Goal: Use online tool/utility: Utilize a website feature to perform a specific function

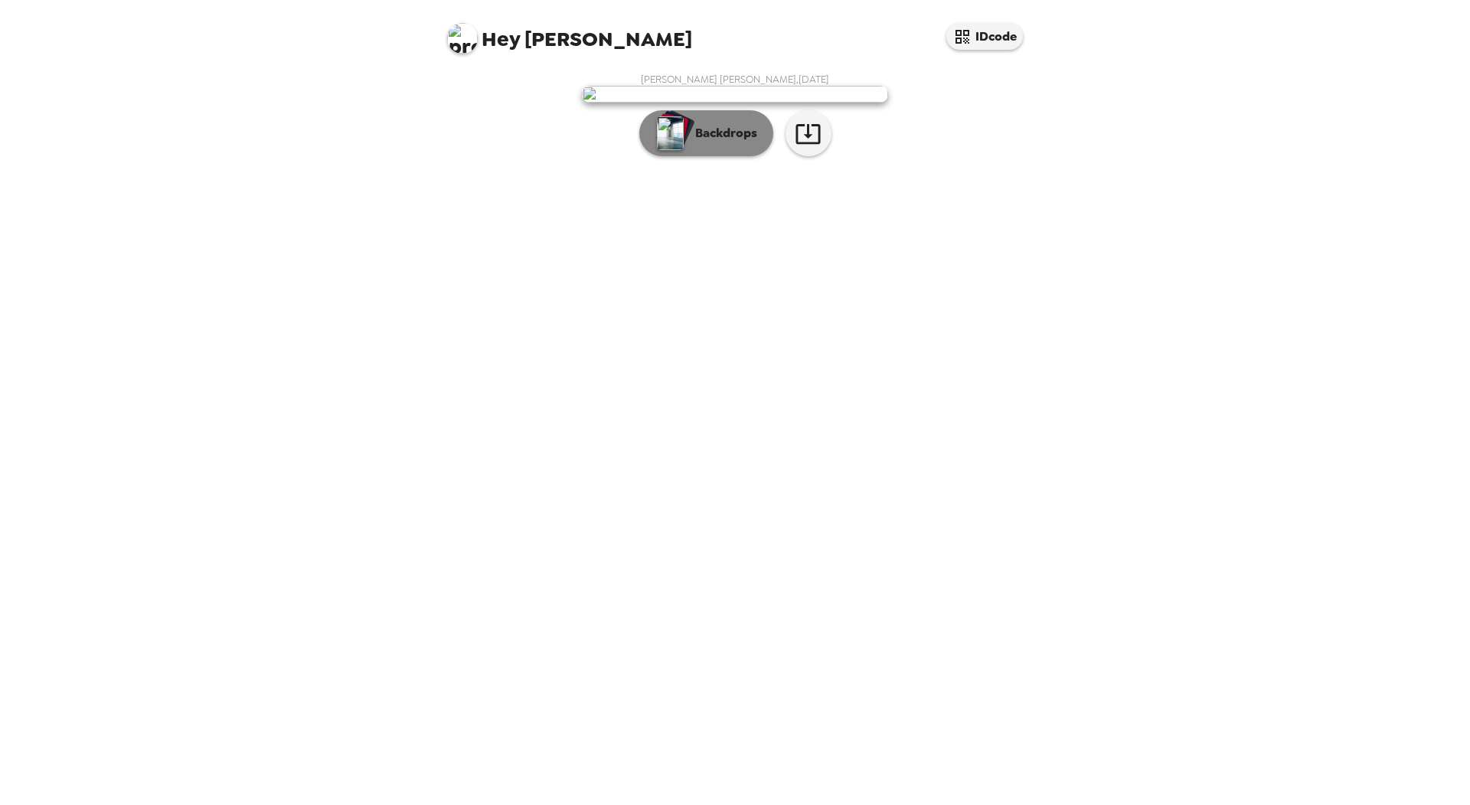
click at [733, 142] on p "Backdrops" at bounding box center [723, 133] width 70 height 18
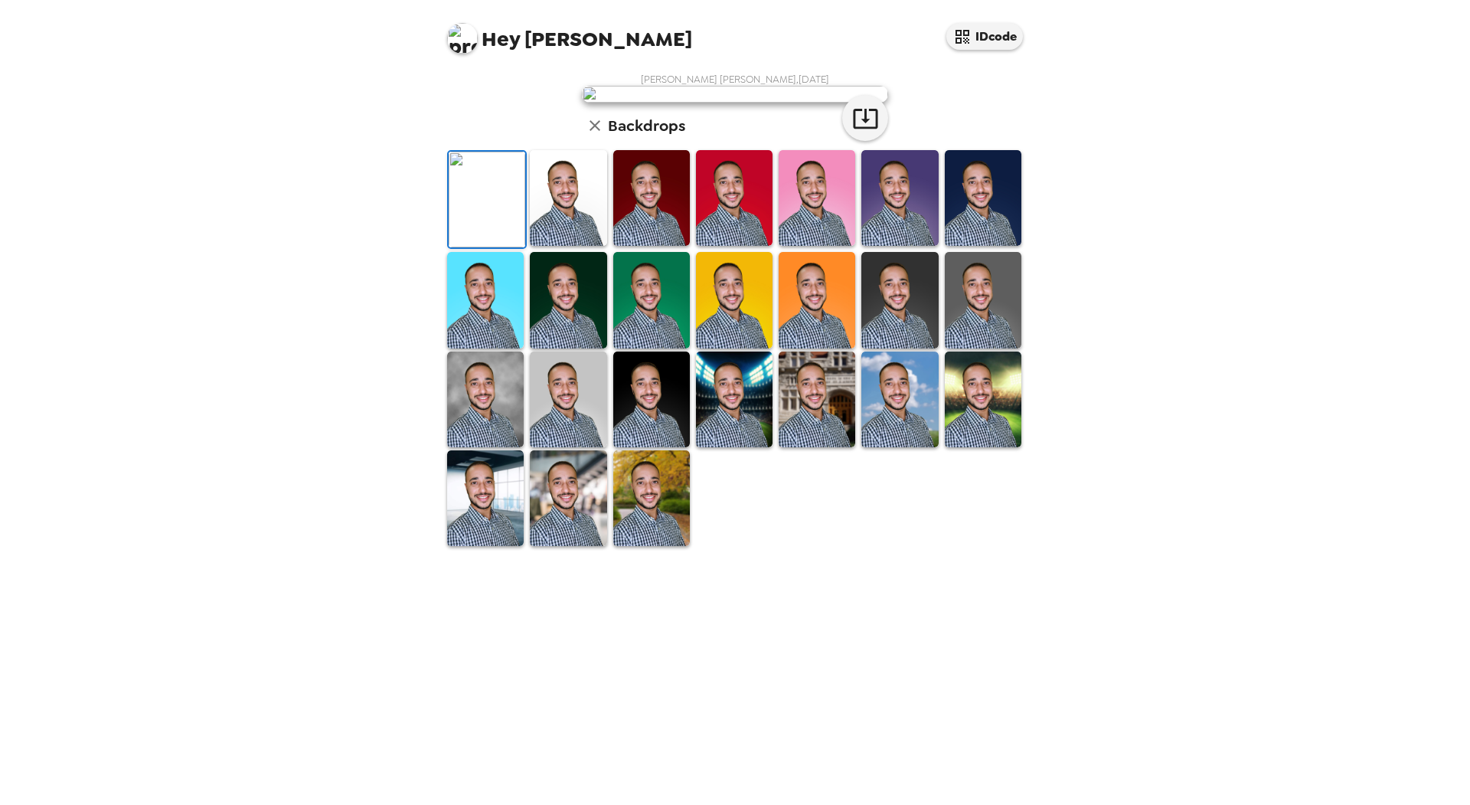
click at [558, 246] on img at bounding box center [568, 198] width 77 height 96
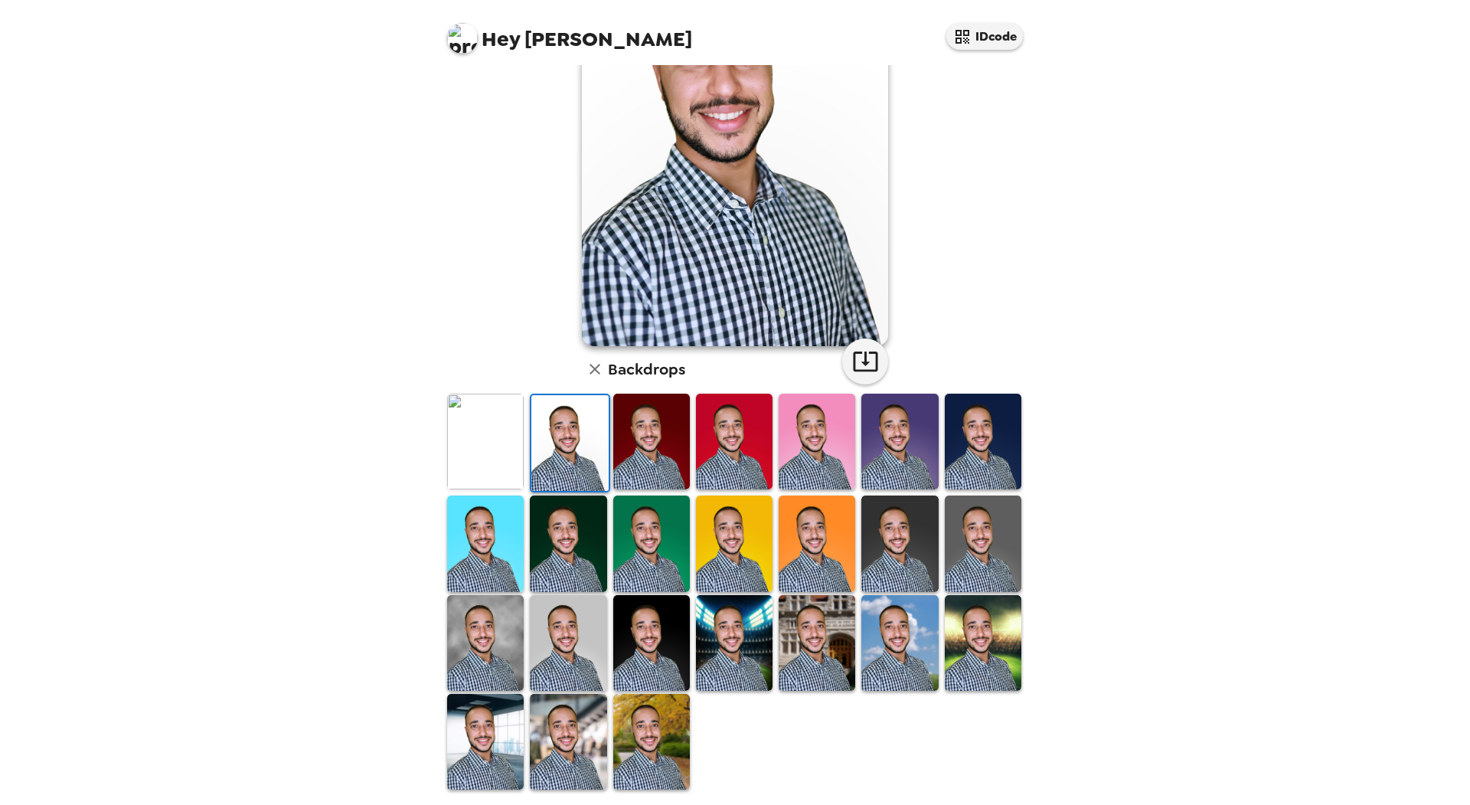
click at [743, 515] on img at bounding box center [734, 543] width 77 height 96
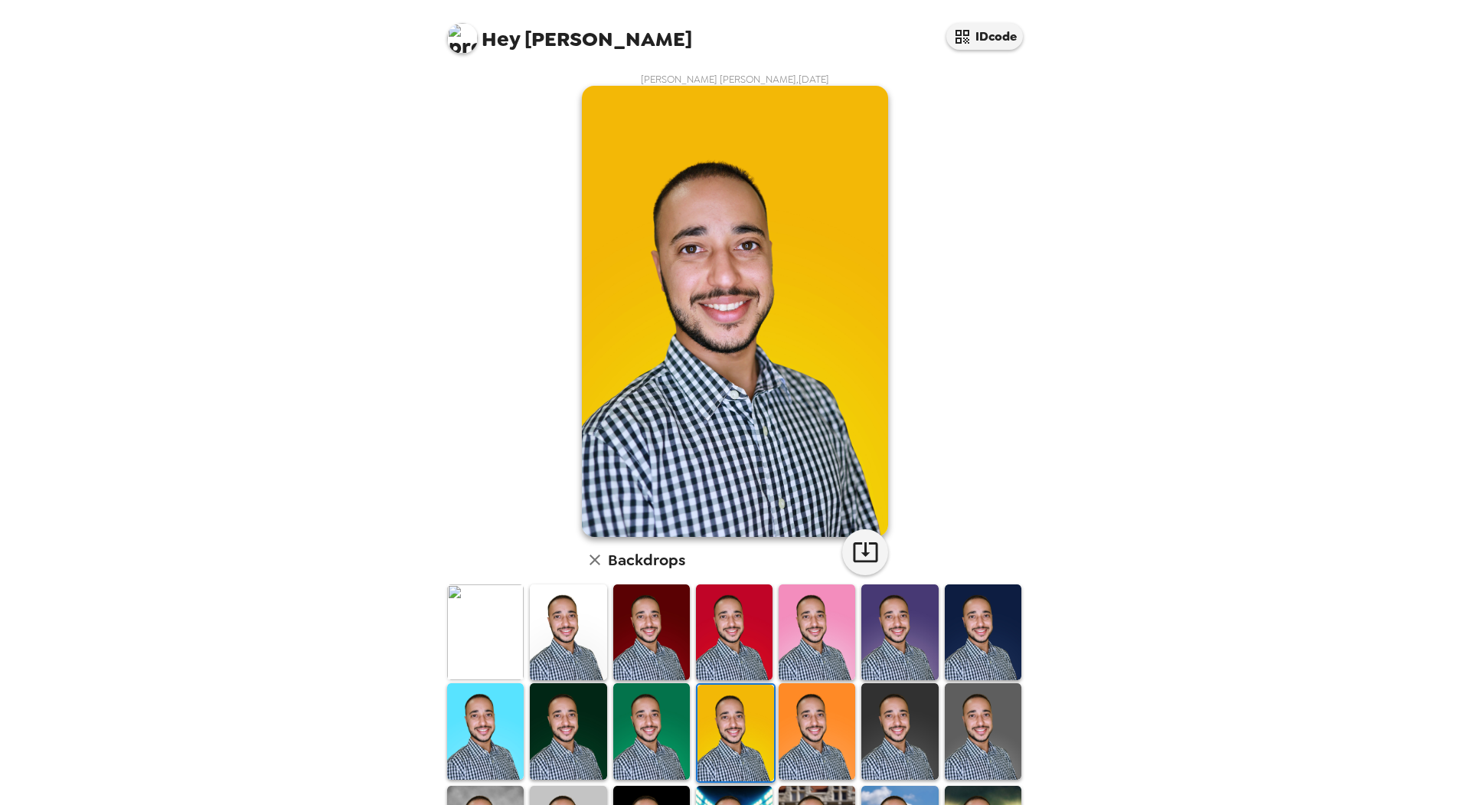
click at [820, 611] on img at bounding box center [817, 632] width 77 height 96
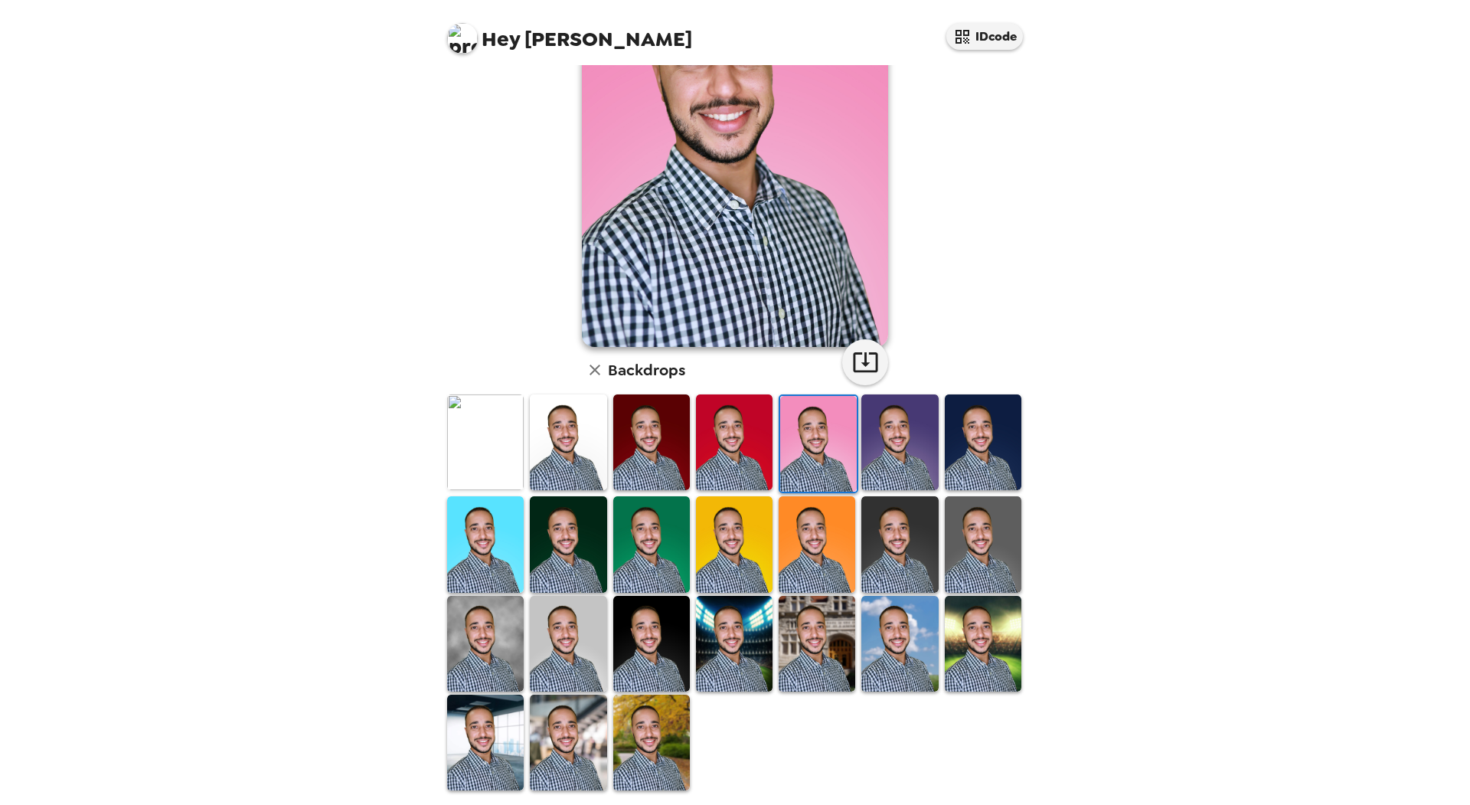
scroll to position [191, 0]
click at [476, 727] on img at bounding box center [485, 742] width 77 height 96
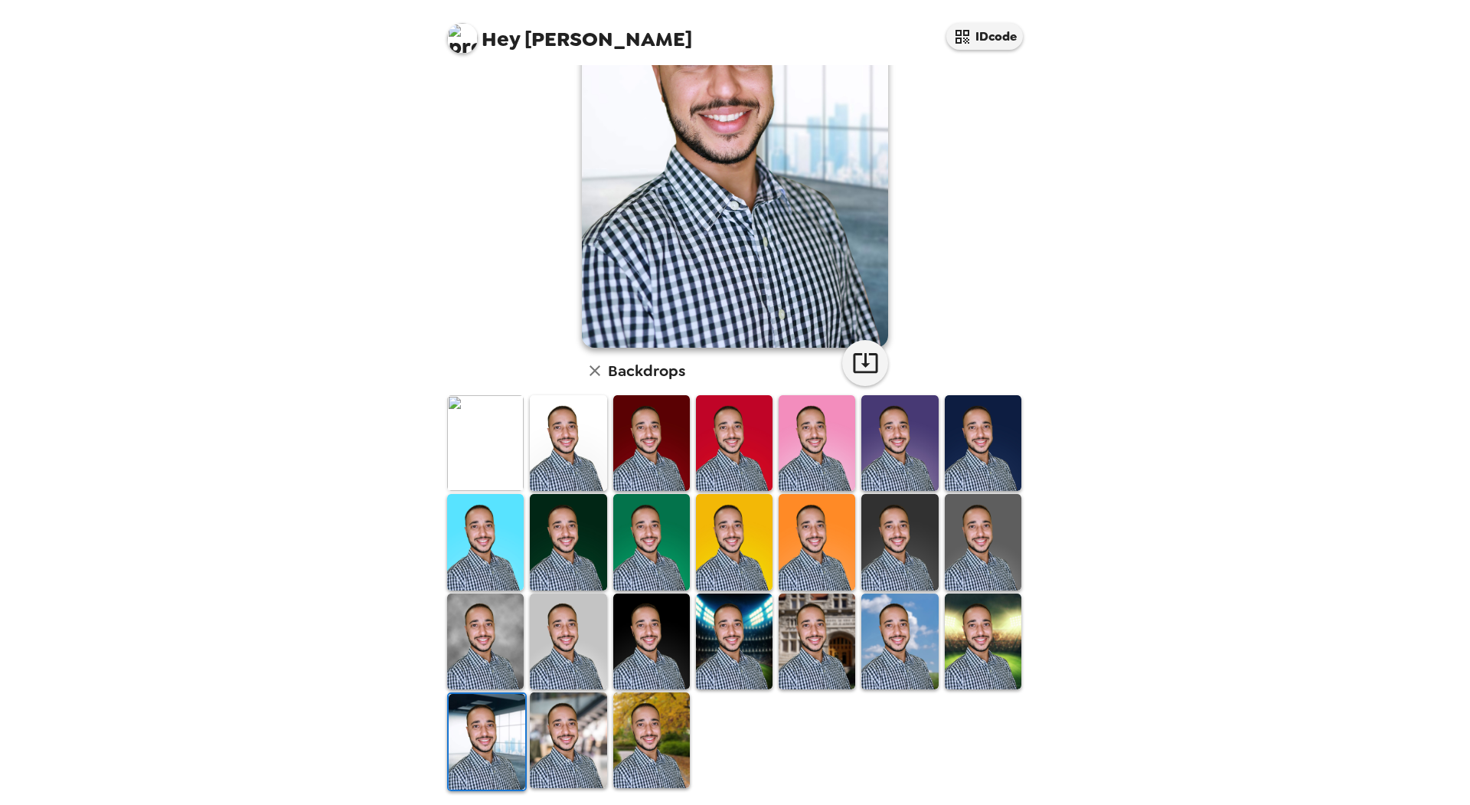
click at [564, 724] on img at bounding box center [568, 740] width 77 height 96
click at [564, 723] on img at bounding box center [568, 740] width 77 height 96
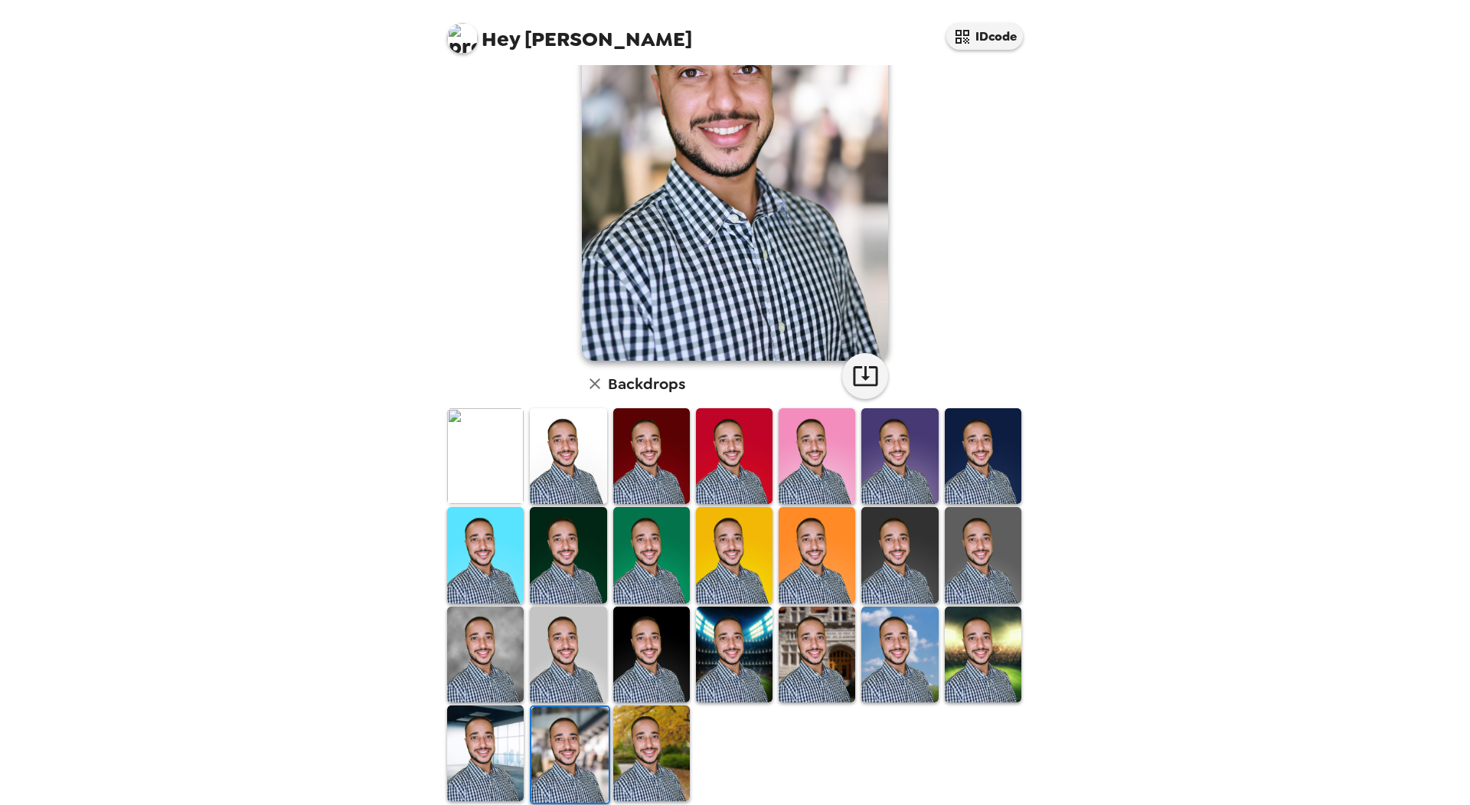
scroll to position [172, 0]
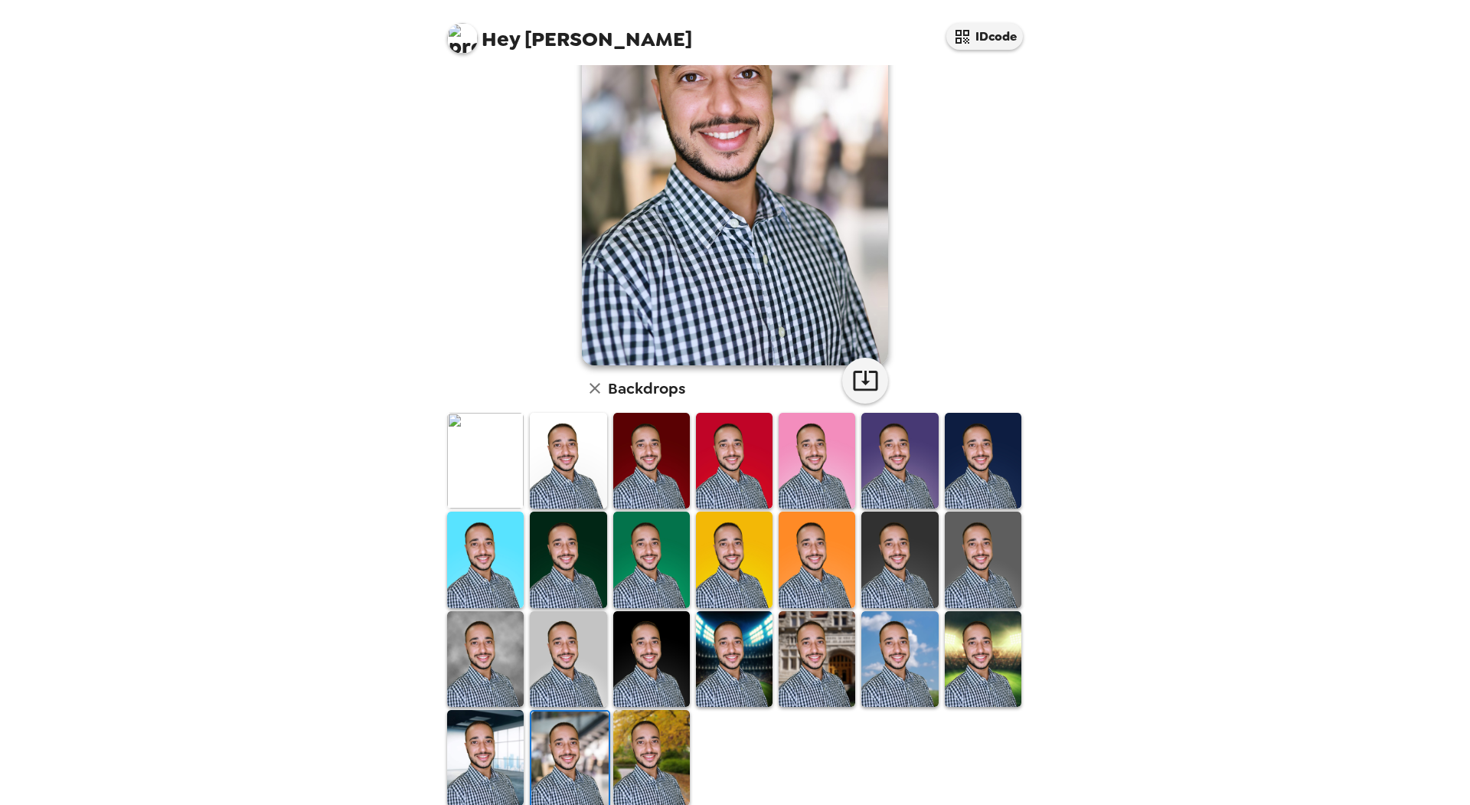
click at [672, 732] on img at bounding box center [651, 758] width 77 height 96
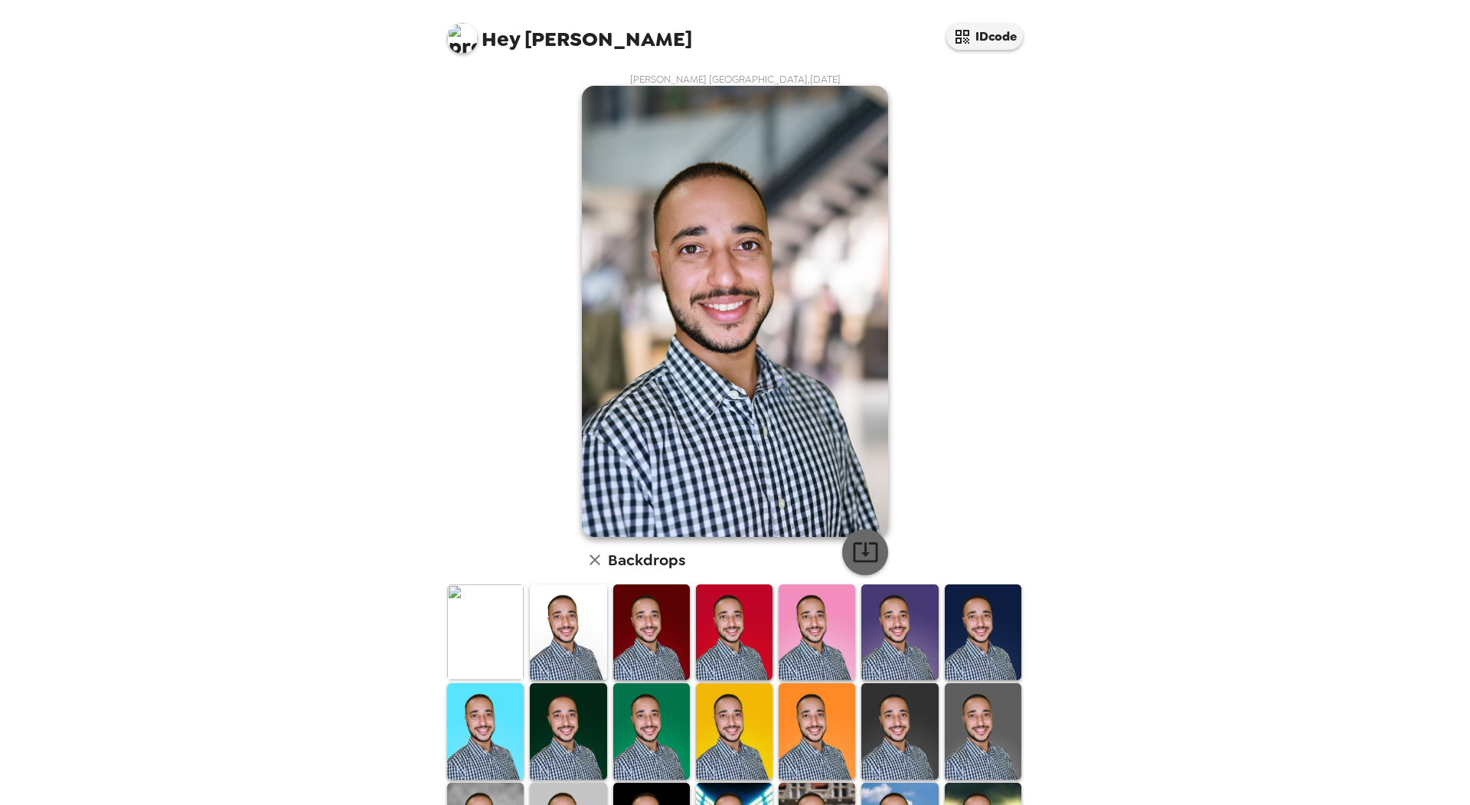
click at [870, 554] on icon "button" at bounding box center [865, 552] width 25 height 20
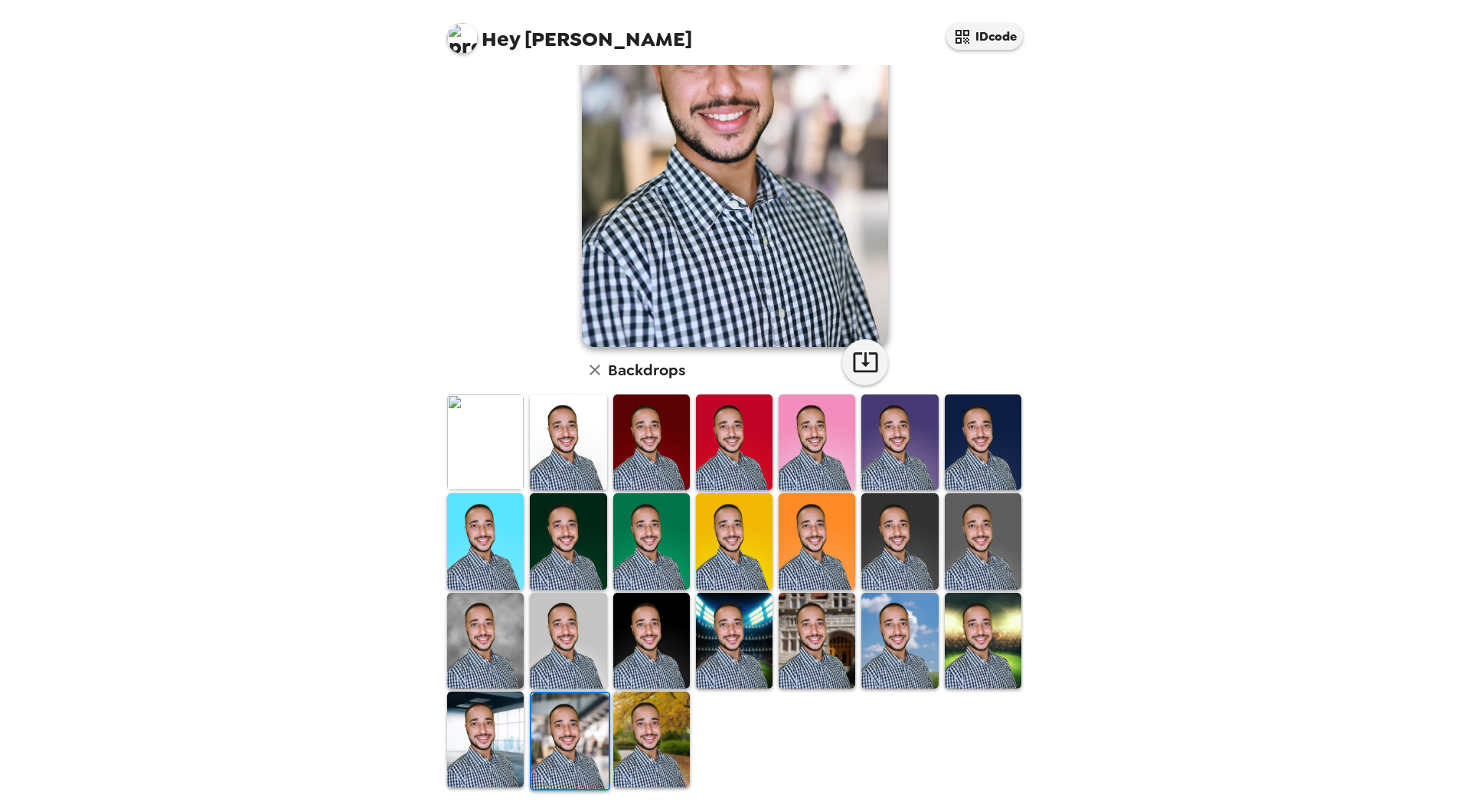
scroll to position [191, 0]
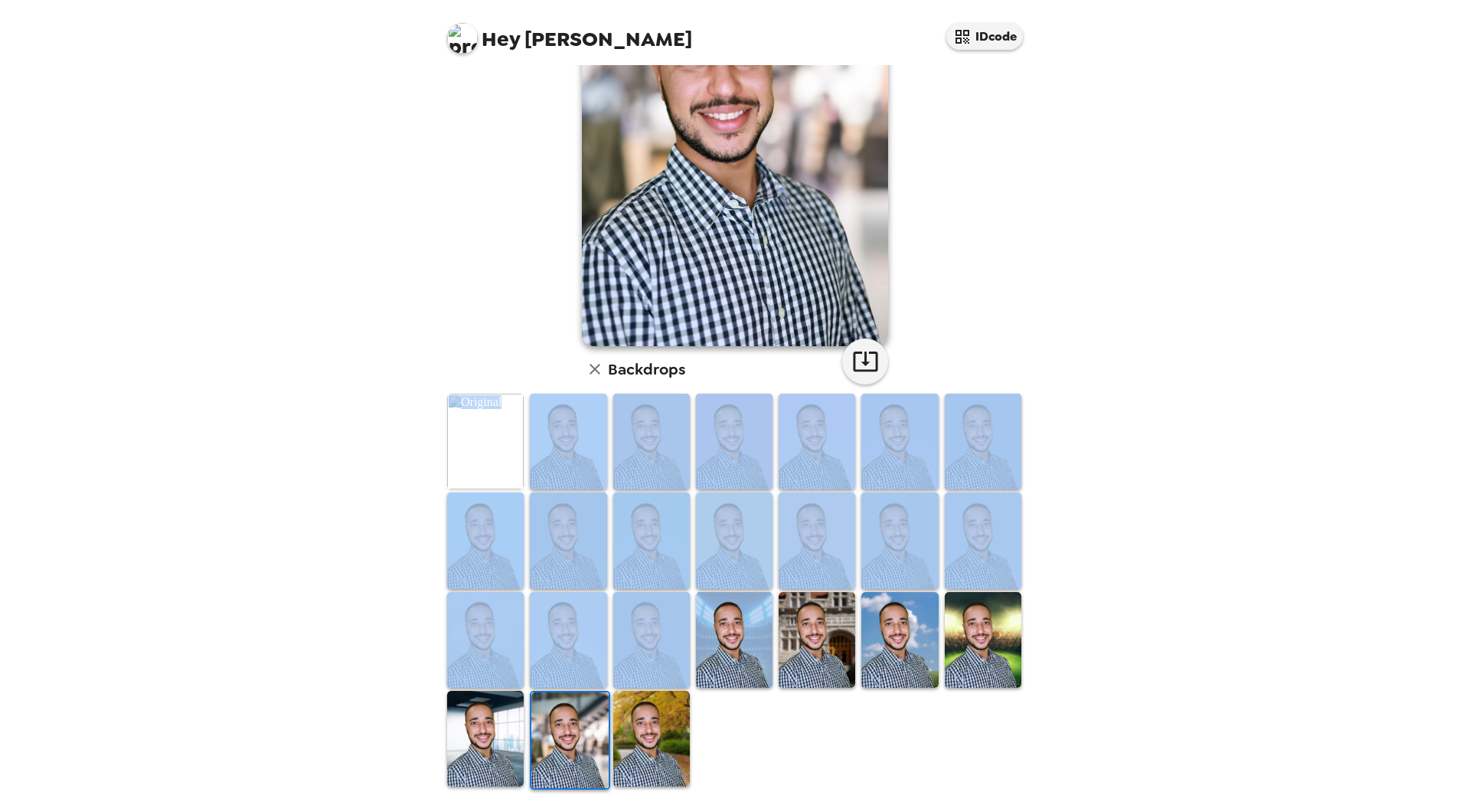
drag, startPoint x: 727, startPoint y: 721, endPoint x: 720, endPoint y: 385, distance: 336.2
click at [720, 385] on div "Frederico Narciso S. Pereira , 09-04-2025 Backdrops" at bounding box center [735, 336] width 582 height 909
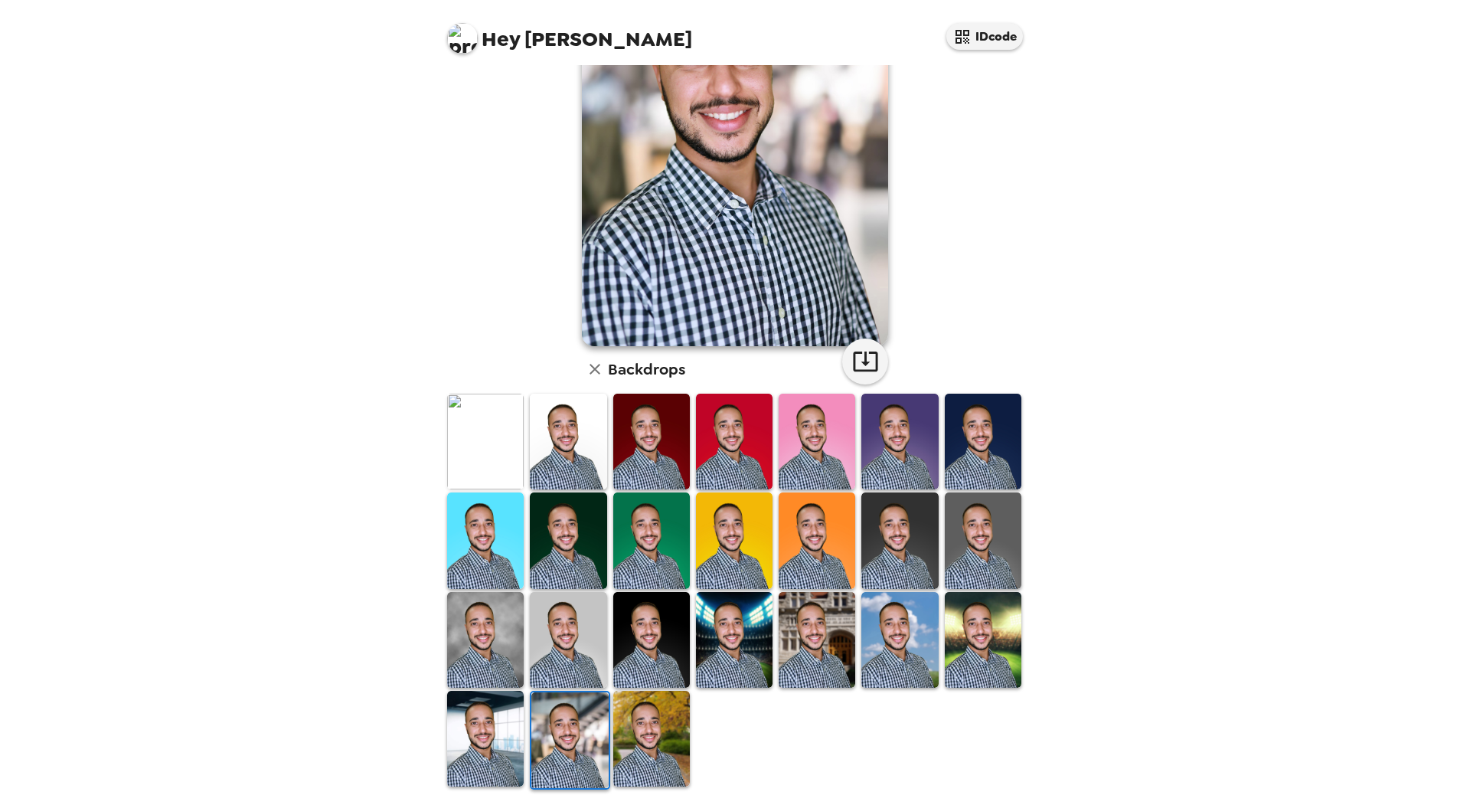
click at [770, 764] on div at bounding box center [738, 591] width 588 height 399
drag, startPoint x: 734, startPoint y: 610, endPoint x: 718, endPoint y: 665, distance: 56.7
click at [718, 665] on div at bounding box center [738, 591] width 588 height 399
click at [759, 720] on div at bounding box center [738, 591] width 588 height 399
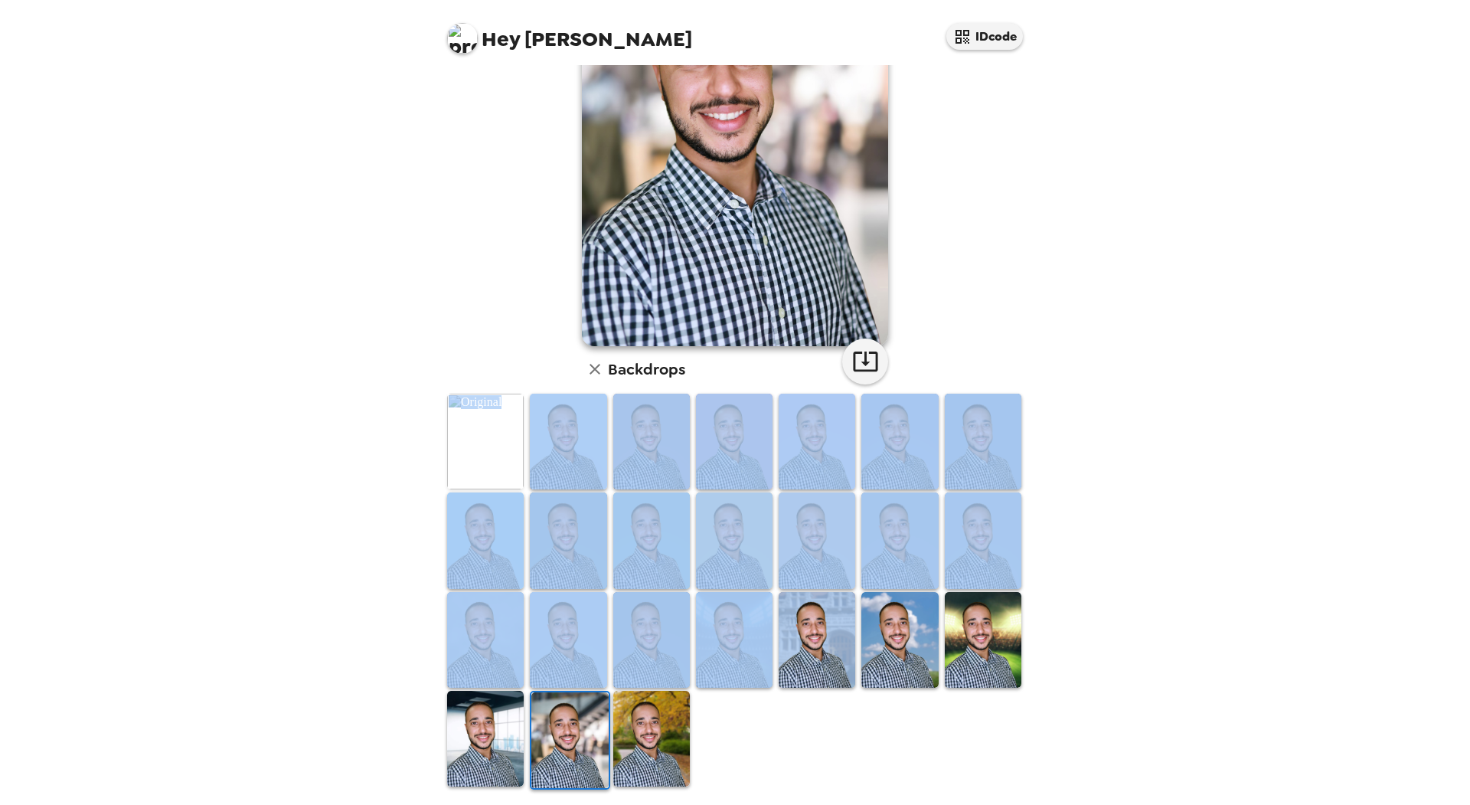
drag, startPoint x: 708, startPoint y: 367, endPoint x: 825, endPoint y: 688, distance: 342.3
click at [825, 688] on div "Frederico Narciso S. Pereira , 09-04-2025 Backdrops" at bounding box center [735, 336] width 582 height 909
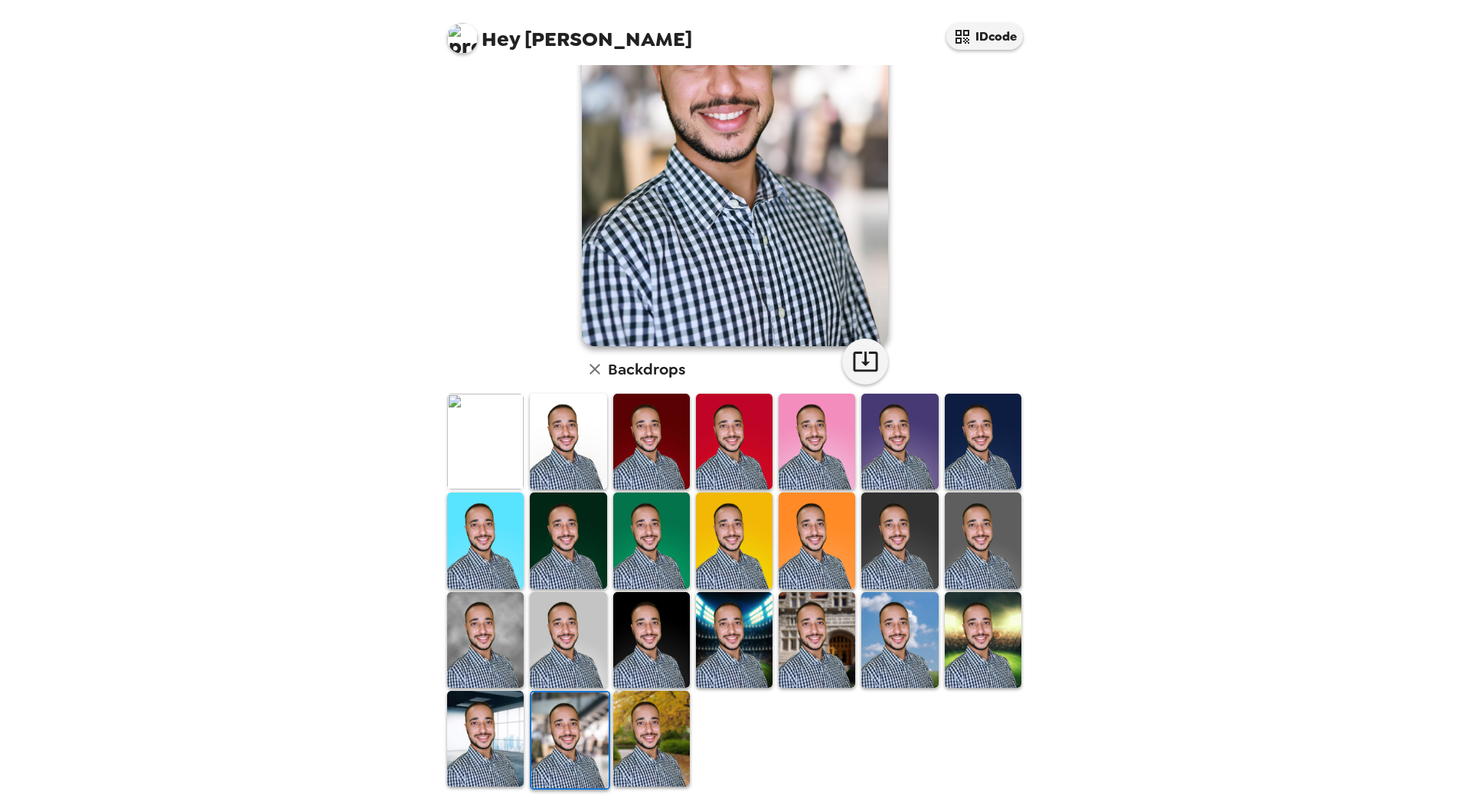
click at [925, 757] on div at bounding box center [738, 591] width 588 height 399
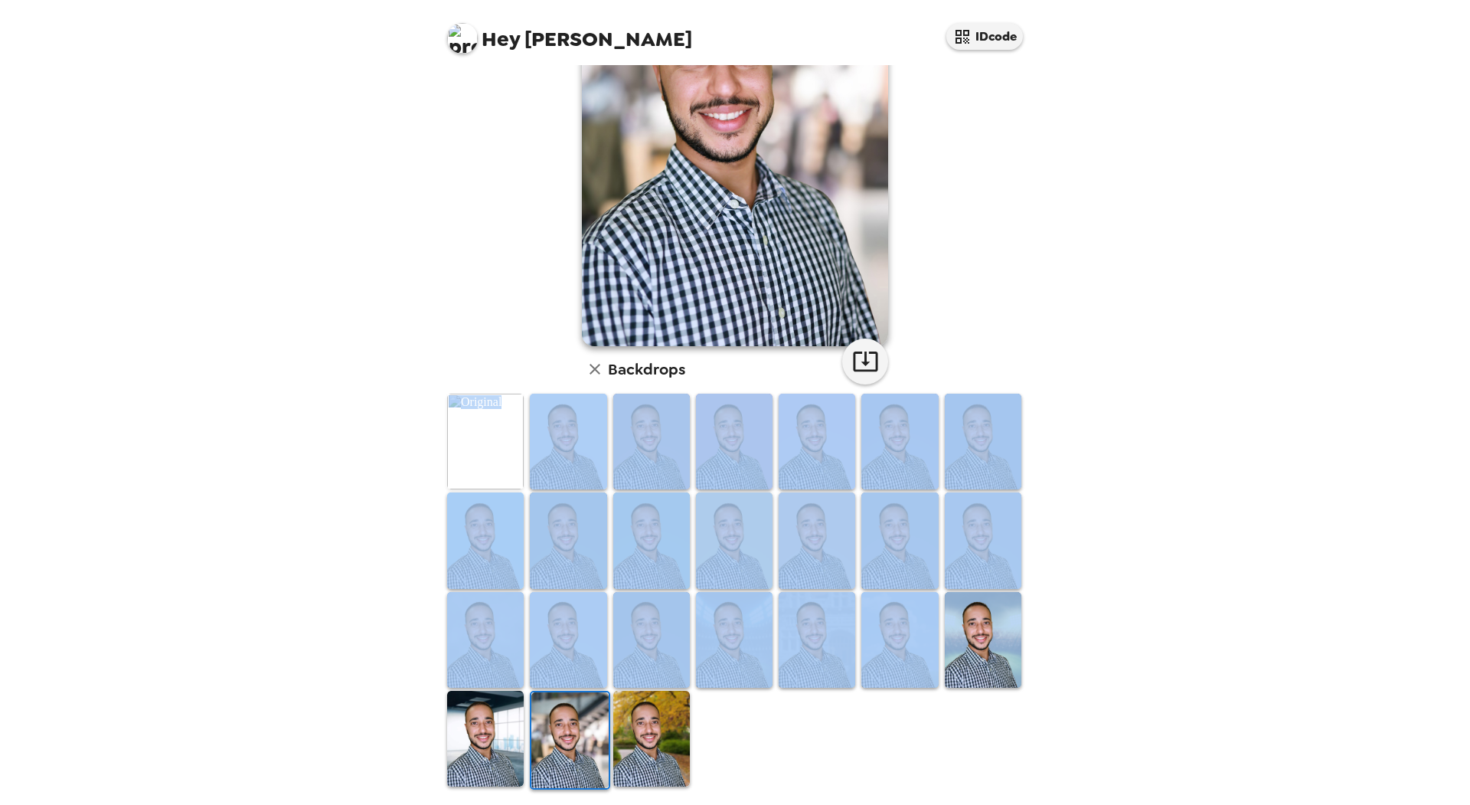
drag, startPoint x: 959, startPoint y: 766, endPoint x: 516, endPoint y: 424, distance: 560.1
click at [516, 424] on div at bounding box center [738, 591] width 588 height 399
